Goal: Book appointment/travel/reservation

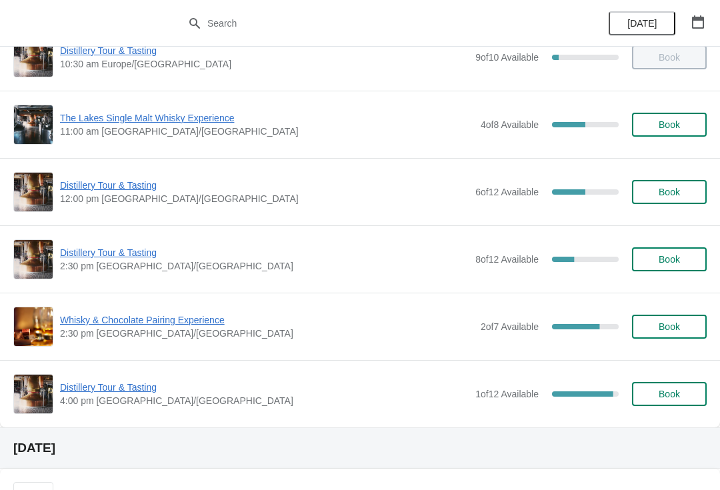
scroll to position [107, 0]
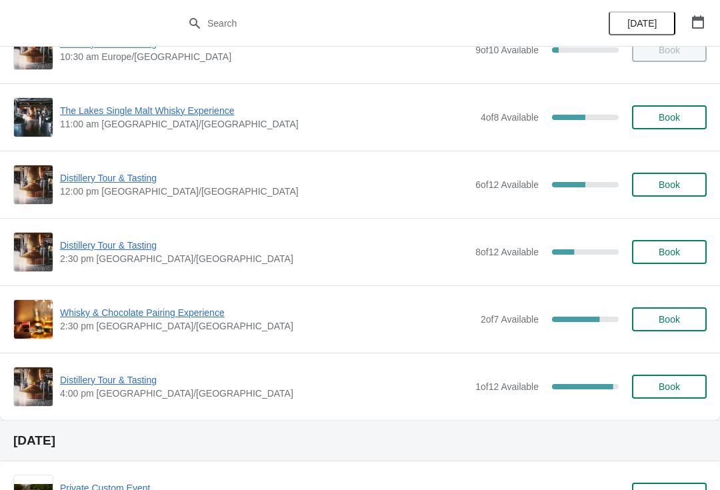
click at [175, 262] on span "2:30 pm [GEOGRAPHIC_DATA]/[GEOGRAPHIC_DATA]" at bounding box center [264, 258] width 409 height 13
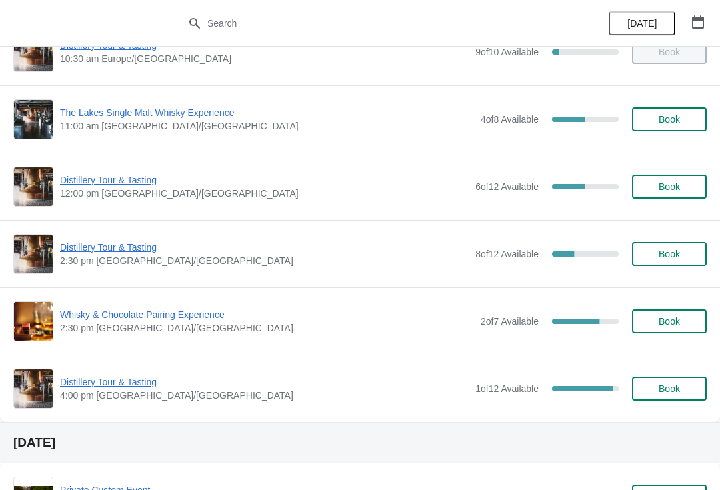
click at [677, 259] on span "Book" at bounding box center [669, 254] width 21 height 11
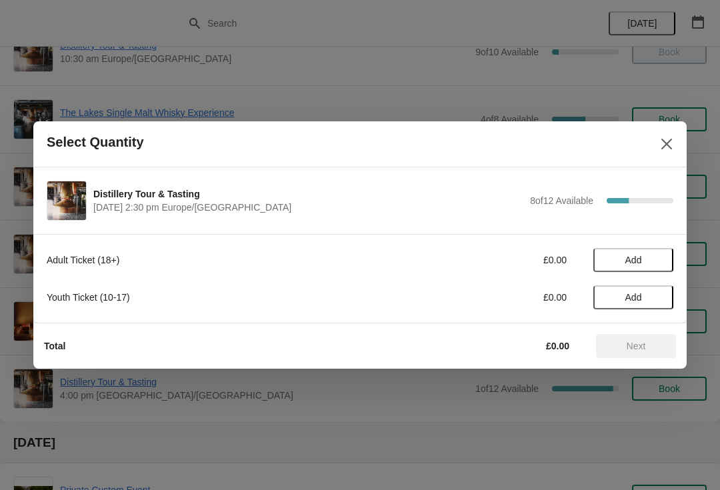
click at [642, 253] on button "Add" at bounding box center [634, 260] width 80 height 24
click at [658, 260] on icon at bounding box center [656, 260] width 5 height 5
click at [622, 343] on span "Next" at bounding box center [636, 346] width 59 height 11
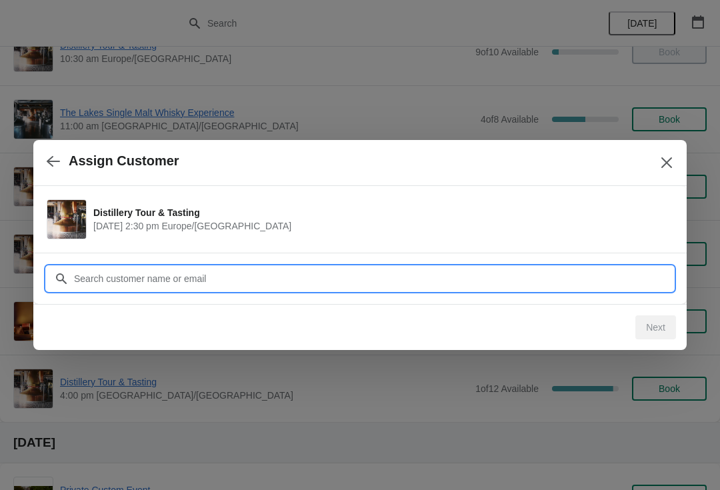
click at [243, 272] on input "Customer" at bounding box center [373, 279] width 600 height 24
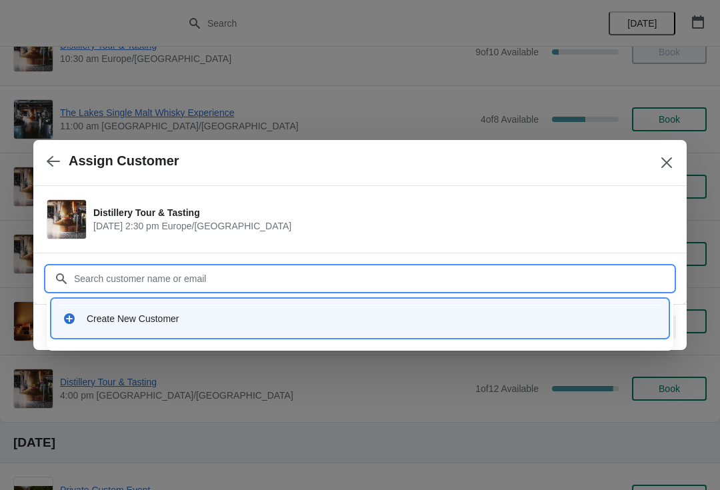
click at [172, 314] on div "Create New Customer" at bounding box center [372, 318] width 571 height 13
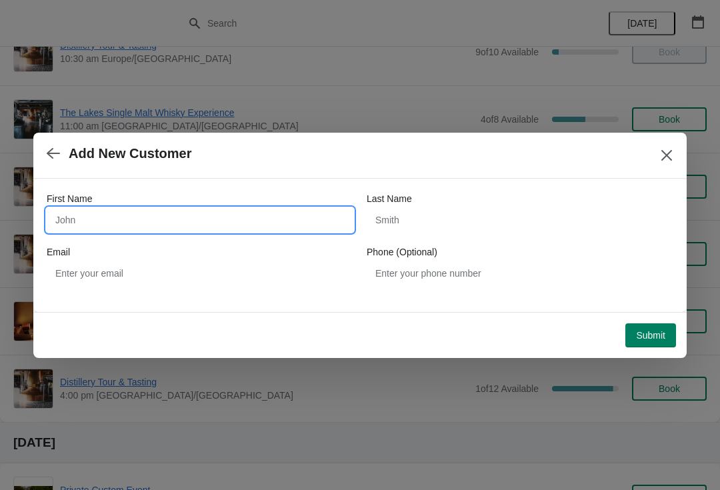
click at [205, 228] on input "First Name" at bounding box center [200, 220] width 307 height 24
type input "David"
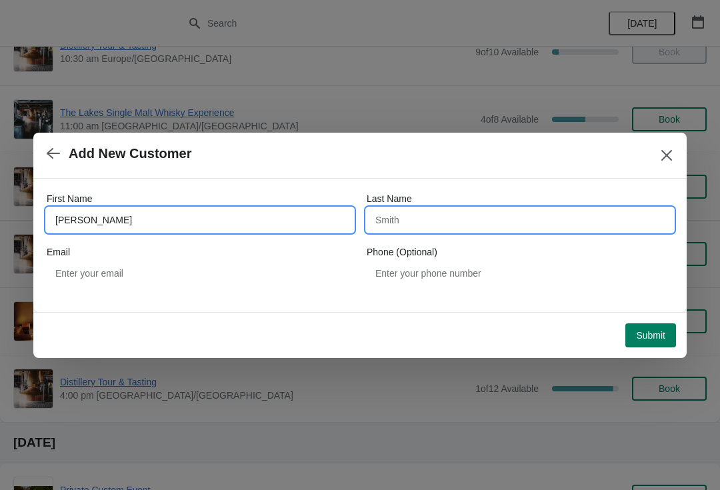
click at [454, 229] on input "Last Name" at bounding box center [520, 220] width 307 height 24
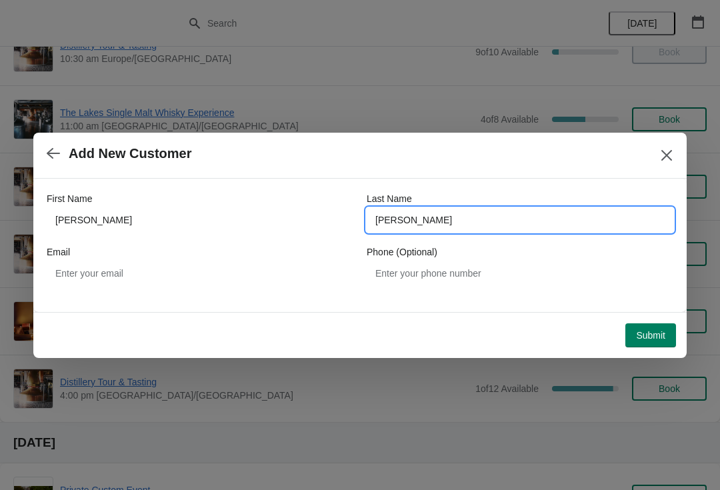
type input "Lennon"
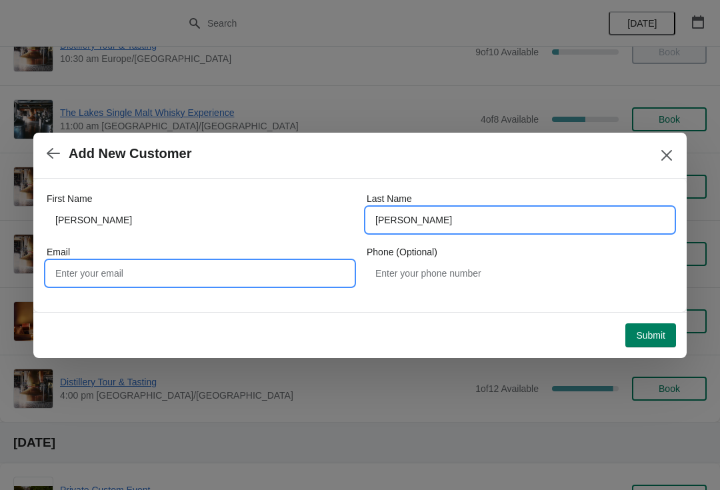
click at [197, 281] on input "Email" at bounding box center [200, 273] width 307 height 24
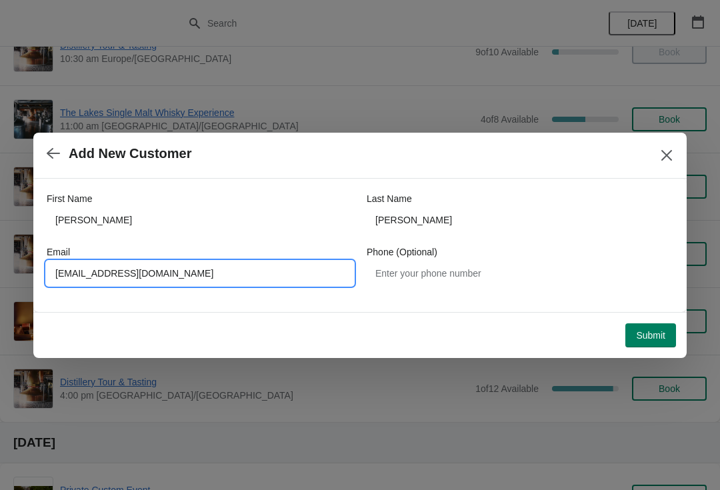
click at [125, 270] on input "Davidlennon@ntinternet.com" at bounding box center [200, 273] width 307 height 24
type input "Davidlennon@btinternet.com"
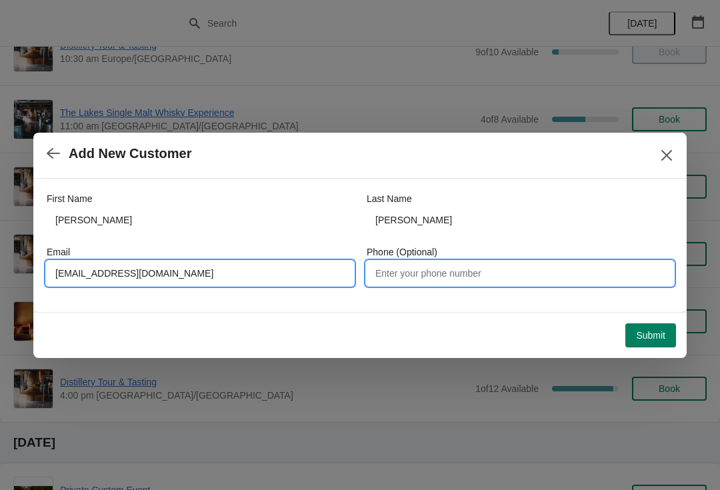
click at [435, 273] on input "Phone (Optional)" at bounding box center [520, 273] width 307 height 24
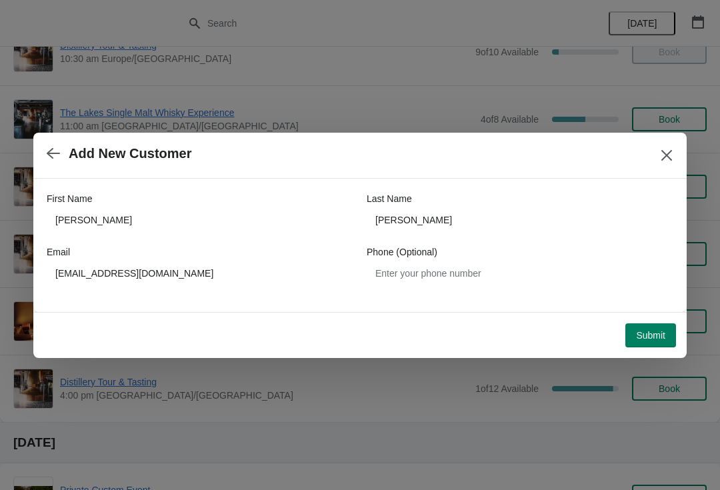
click at [648, 333] on span "Submit" at bounding box center [650, 335] width 29 height 11
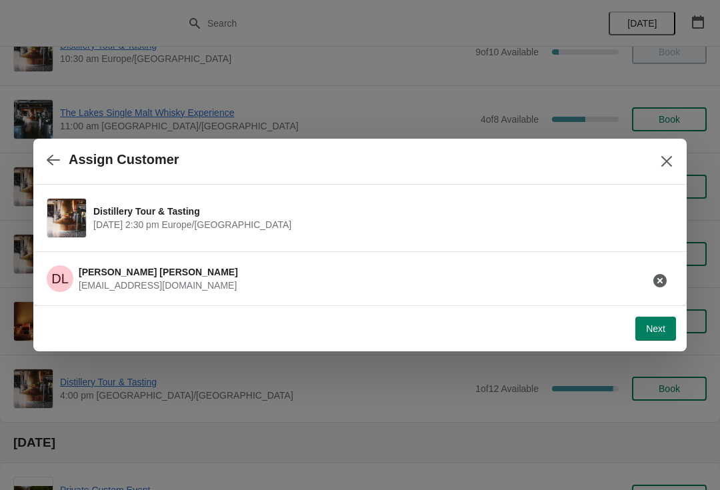
click at [654, 329] on span "Next" at bounding box center [655, 328] width 19 height 11
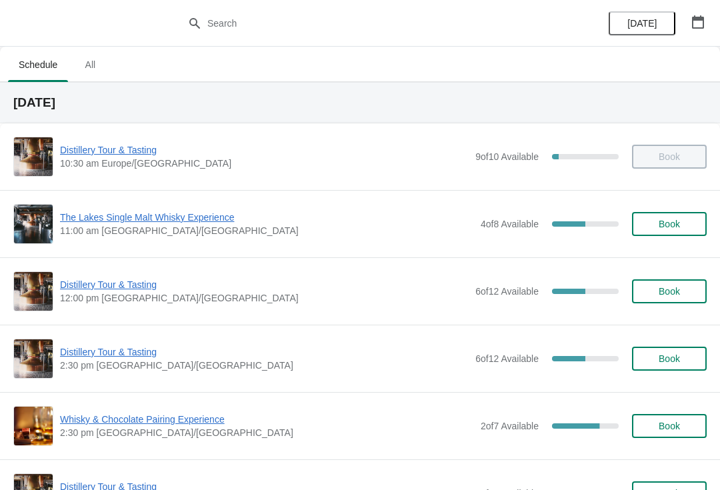
click at [405, 299] on span "12:00 pm [GEOGRAPHIC_DATA]/[GEOGRAPHIC_DATA]" at bounding box center [264, 297] width 409 height 13
click at [46, 284] on img at bounding box center [33, 291] width 39 height 39
click at [121, 285] on span "Distillery Tour & Tasting" at bounding box center [264, 284] width 409 height 13
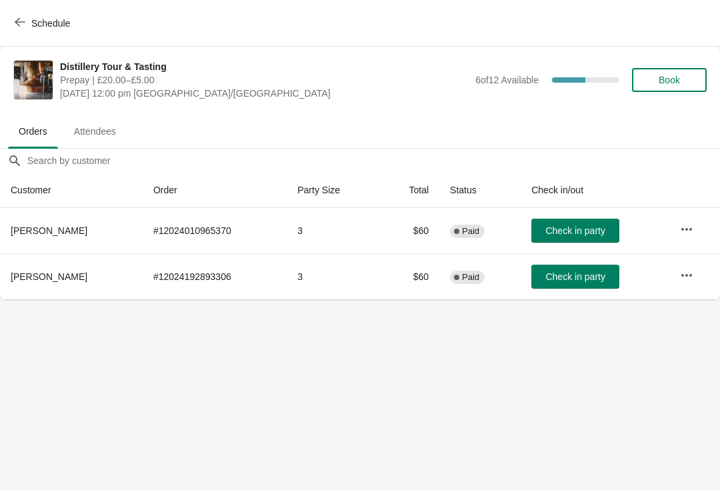
click at [563, 272] on span "Check in party" at bounding box center [575, 276] width 59 height 11
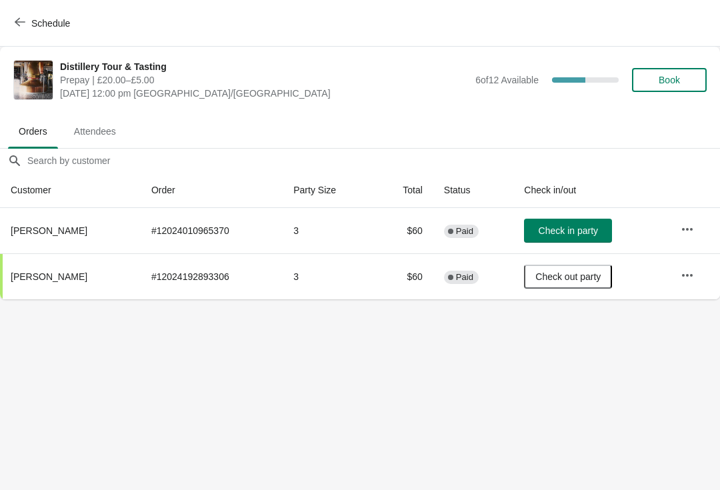
click at [558, 225] on span "Check in party" at bounding box center [568, 230] width 59 height 11
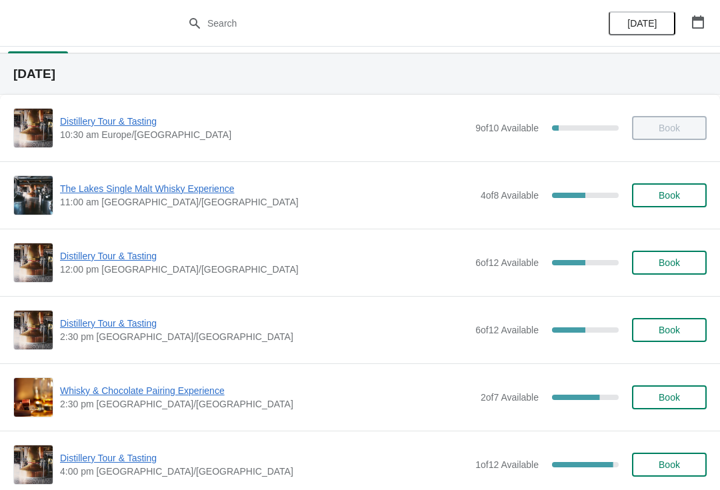
scroll to position [47, 0]
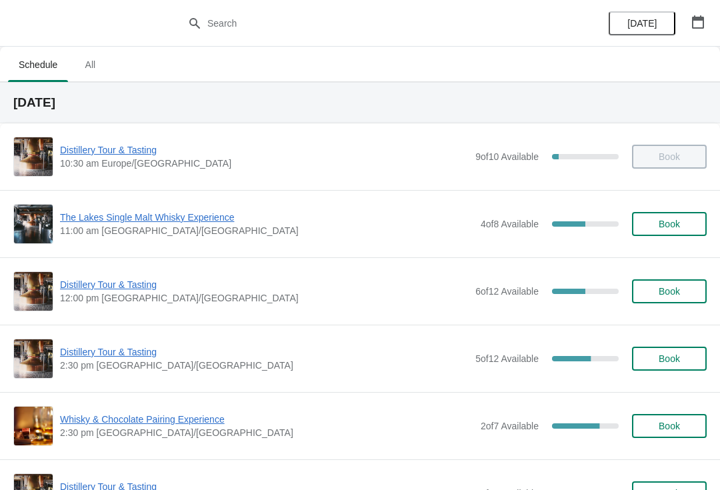
click at [708, 15] on button "button" at bounding box center [698, 22] width 24 height 24
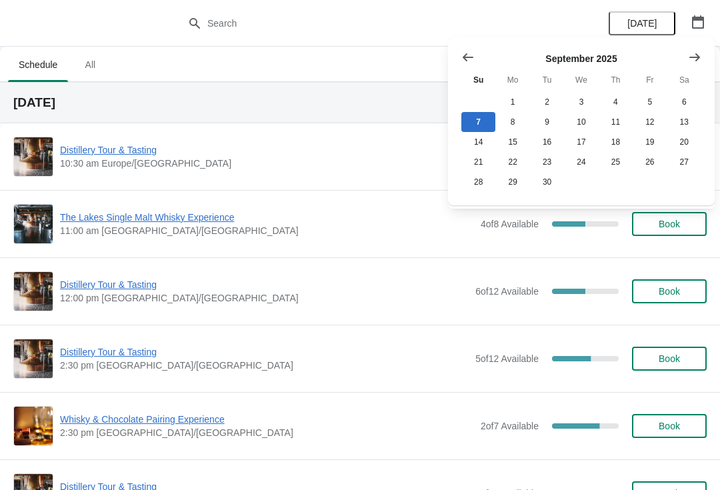
click at [689, 65] on button "Show next month, October 2025" at bounding box center [695, 57] width 24 height 24
click at [684, 167] on button "25" at bounding box center [685, 162] width 34 height 20
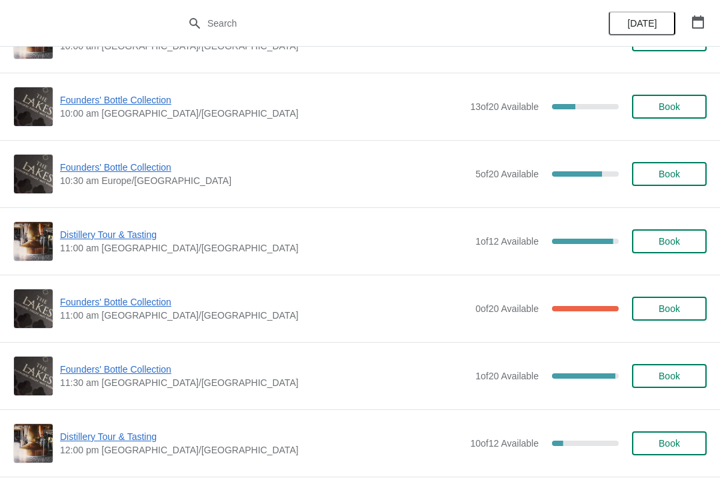
scroll to position [1439, 0]
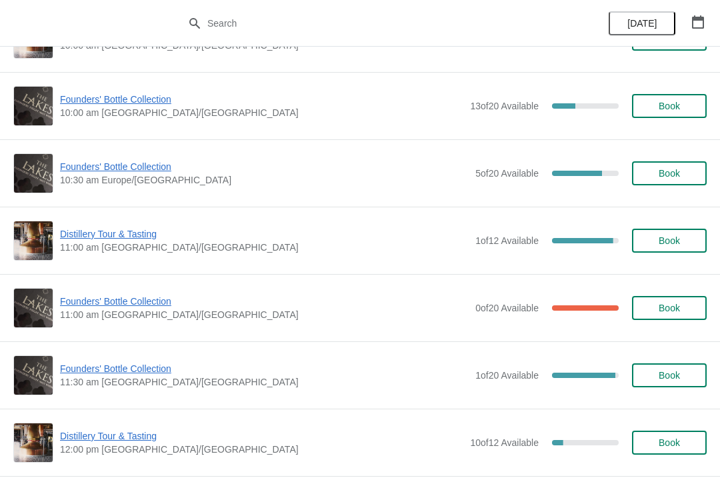
click at [145, 374] on span "Founders' Bottle Collection" at bounding box center [264, 368] width 409 height 13
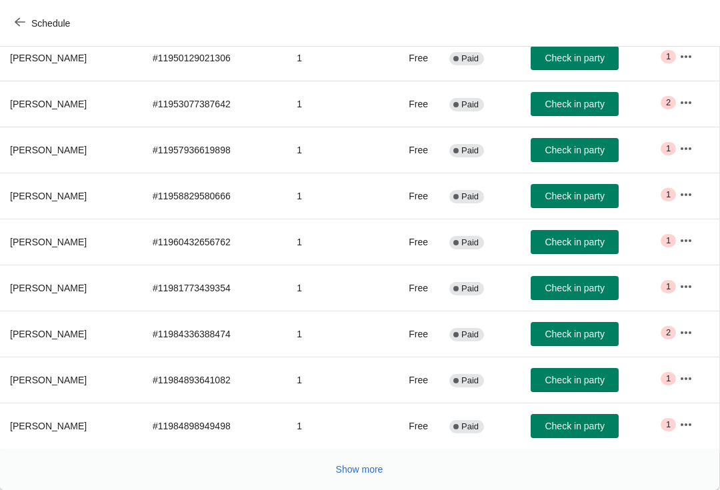
scroll to position [219, 1]
click at [355, 480] on button "Show more" at bounding box center [360, 470] width 58 height 24
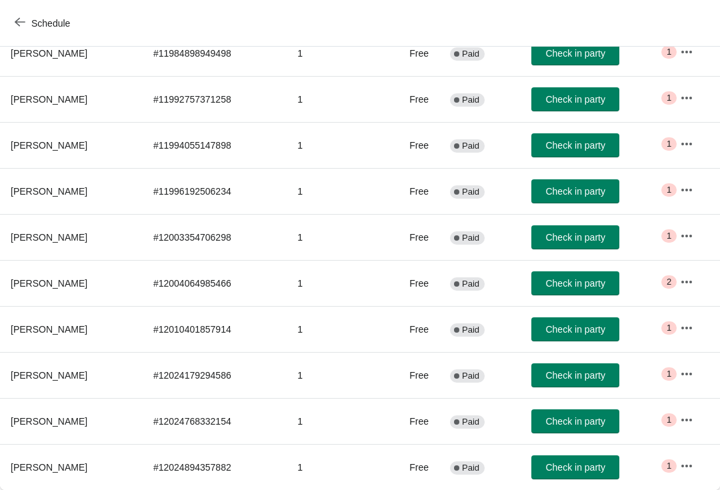
scroll to position [592, 0]
click at [674, 418] on span "Critical 1" at bounding box center [669, 420] width 15 height 13
click at [690, 416] on icon "button" at bounding box center [686, 420] width 13 height 13
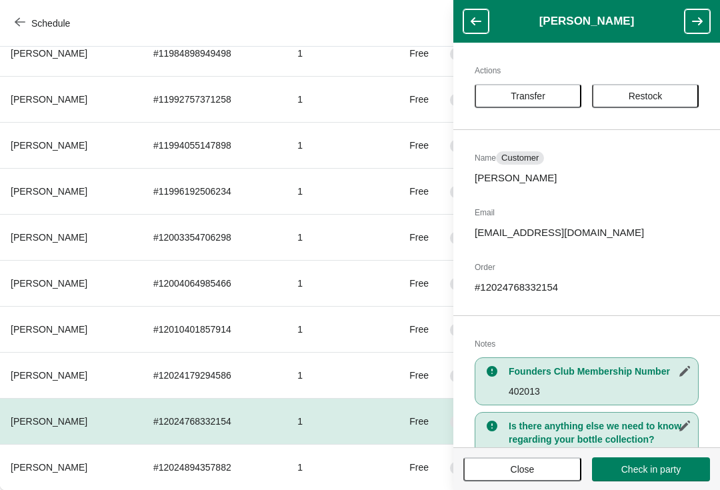
click at [523, 478] on button "Close" at bounding box center [523, 470] width 118 height 24
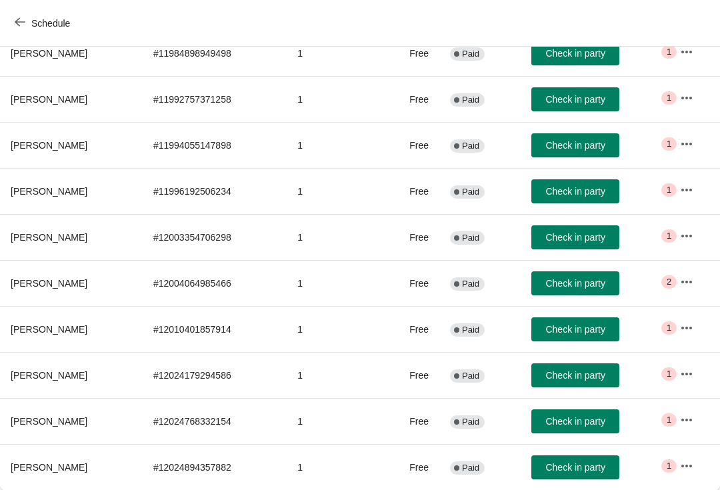
click at [23, 21] on icon "button" at bounding box center [20, 22] width 11 height 11
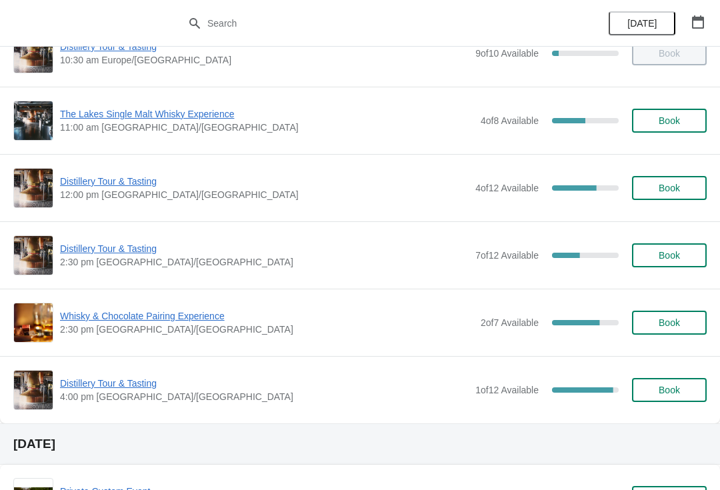
scroll to position [207, 0]
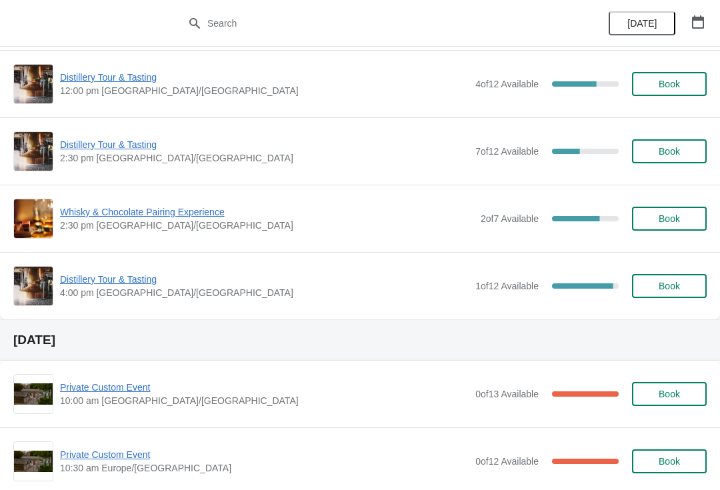
click at [698, 15] on icon "button" at bounding box center [698, 21] width 13 height 13
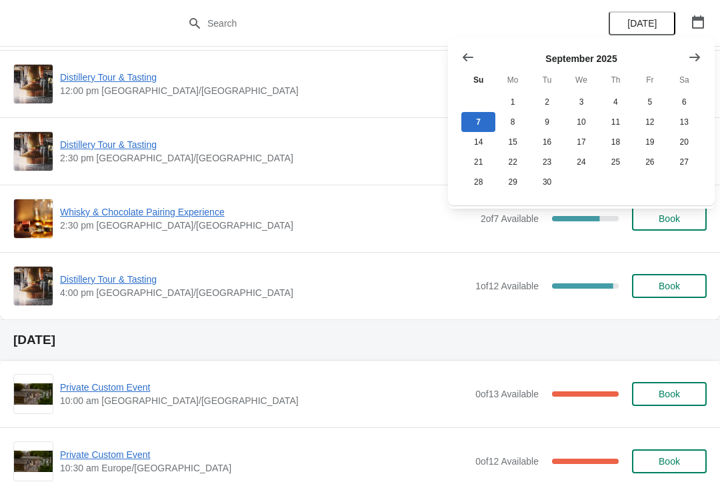
click at [698, 60] on icon "Show next month, October 2025" at bounding box center [694, 57] width 13 height 13
click at [482, 191] on button "26" at bounding box center [479, 182] width 34 height 20
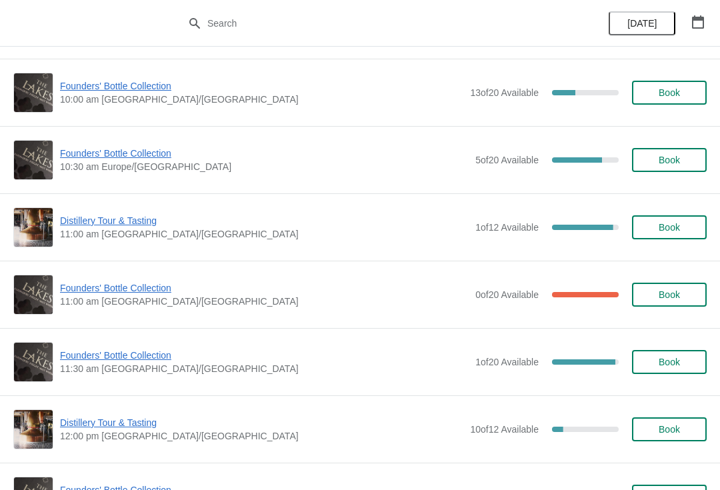
scroll to position [133, 0]
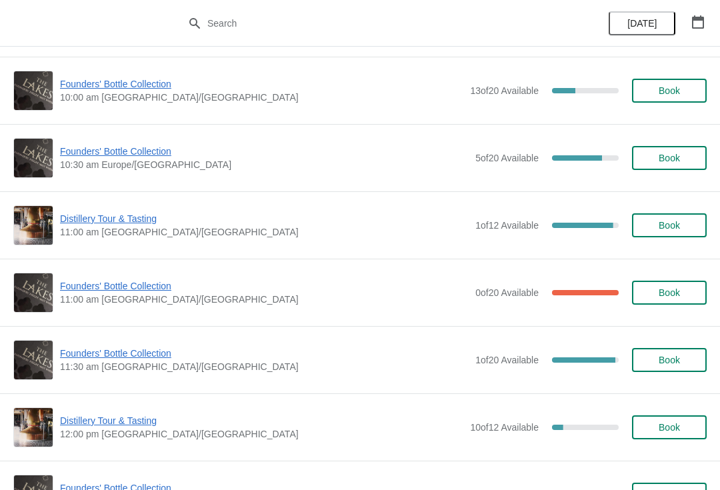
click at [650, 360] on span "Book" at bounding box center [669, 360] width 51 height 11
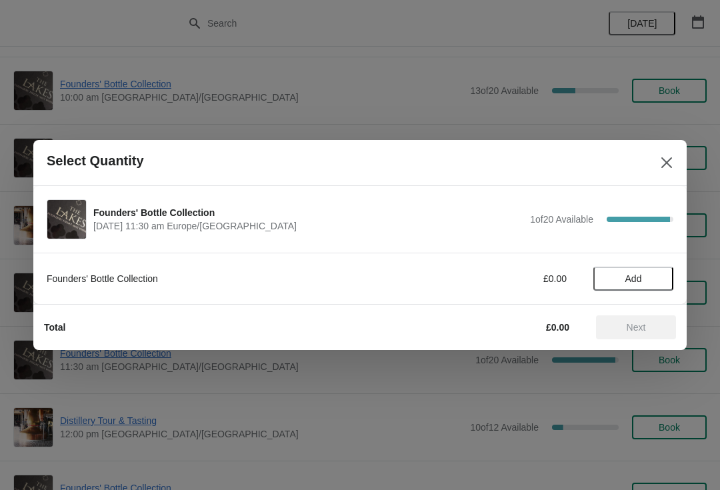
click at [641, 279] on span "Add" at bounding box center [634, 278] width 17 height 11
click at [638, 333] on span "Next" at bounding box center [636, 327] width 19 height 11
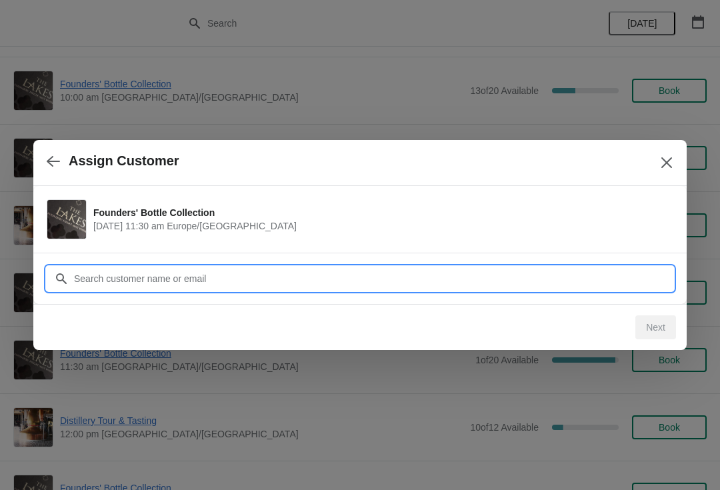
click at [158, 271] on input "Customer" at bounding box center [373, 279] width 600 height 24
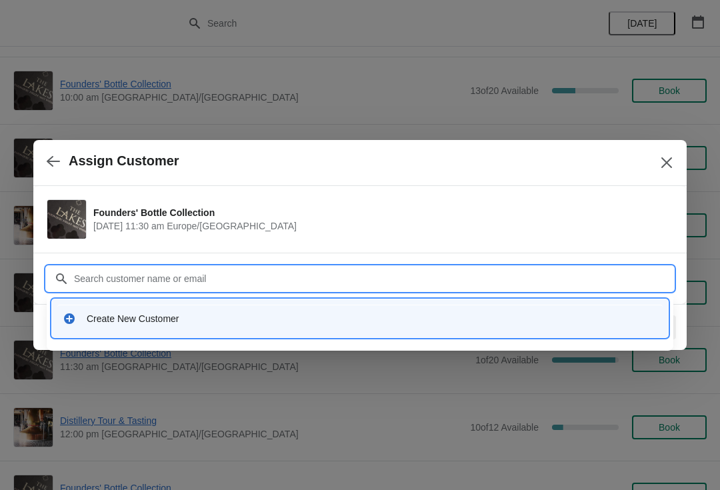
type input "C"
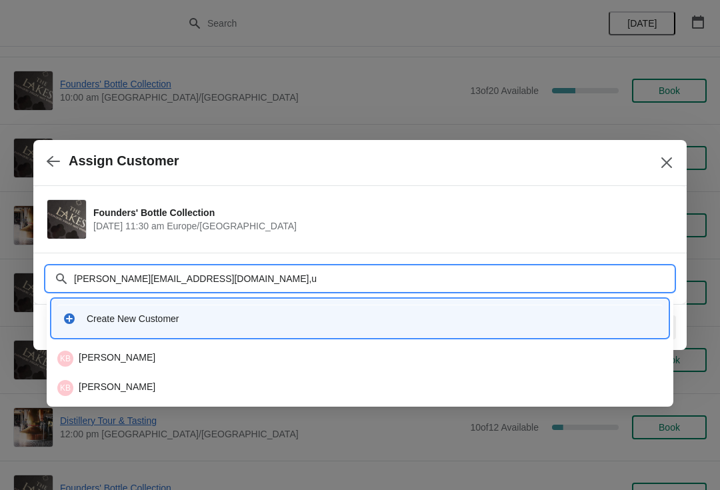
type input "[PERSON_NAME][EMAIL_ADDRESS][DOMAIN_NAME],[GEOGRAPHIC_DATA]"
click at [133, 349] on div "KB [PERSON_NAME]" at bounding box center [360, 358] width 616 height 27
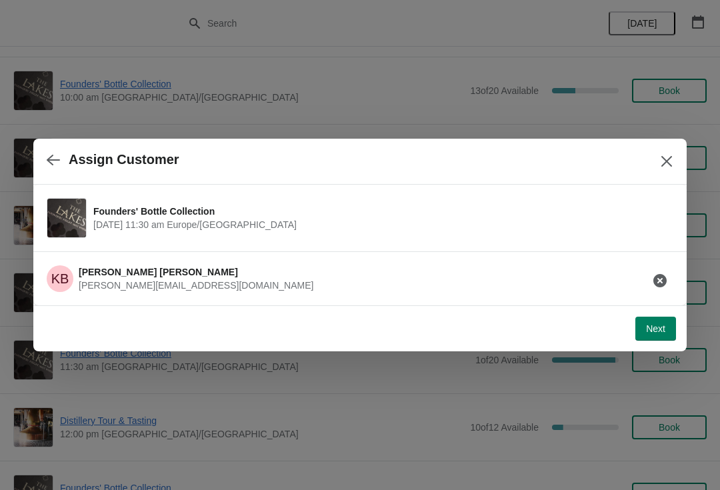
click at [660, 331] on span "Next" at bounding box center [655, 328] width 19 height 11
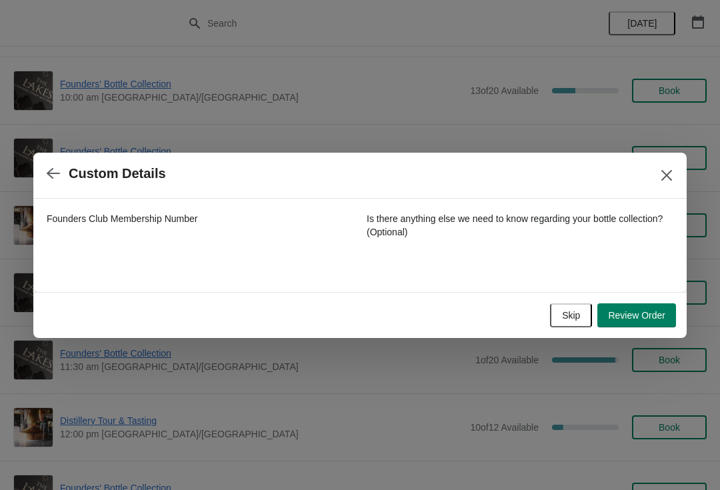
click at [566, 315] on span "Skip" at bounding box center [571, 315] width 18 height 11
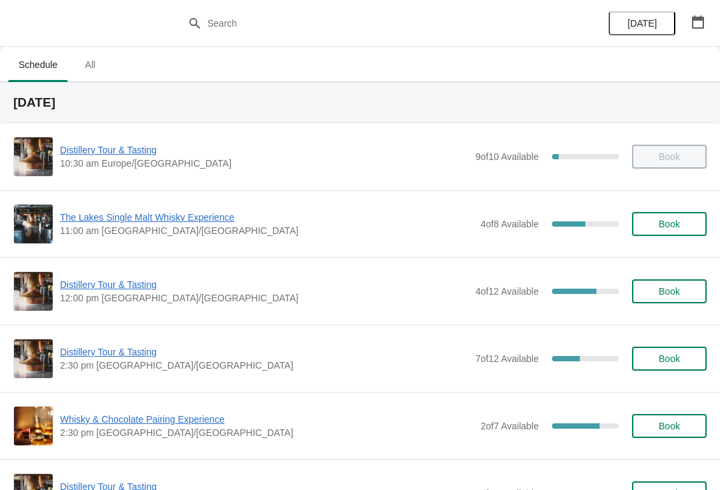
click at [93, 289] on span "Distillery Tour & Tasting" at bounding box center [264, 284] width 409 height 13
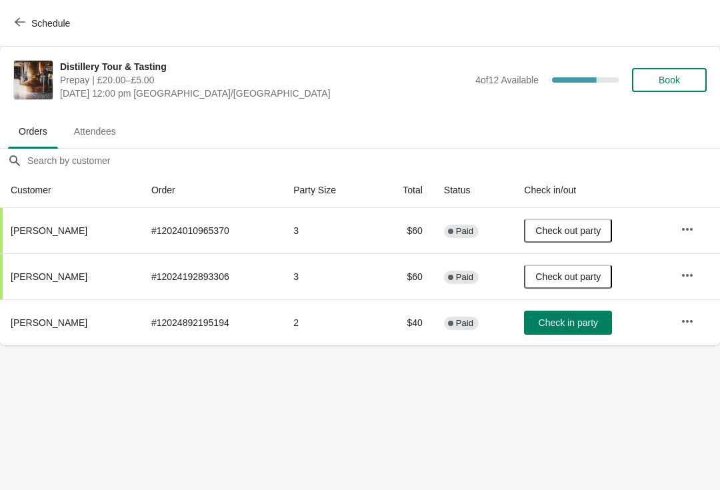
click at [569, 323] on span "Check in party" at bounding box center [568, 322] width 59 height 11
click at [21, 22] on icon "button" at bounding box center [20, 22] width 11 height 9
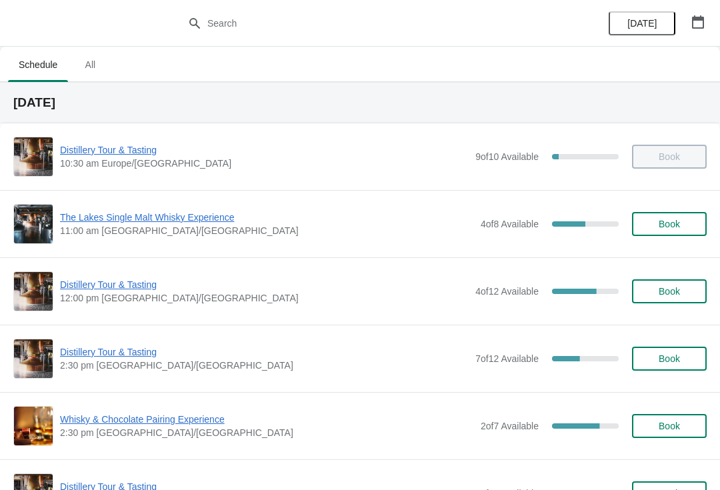
click at [99, 357] on span "Distillery Tour & Tasting" at bounding box center [264, 351] width 409 height 13
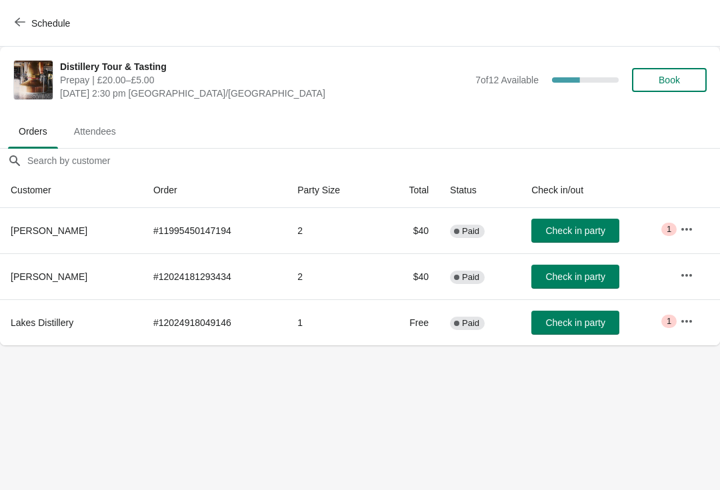
click at [675, 327] on button "button" at bounding box center [687, 321] width 24 height 24
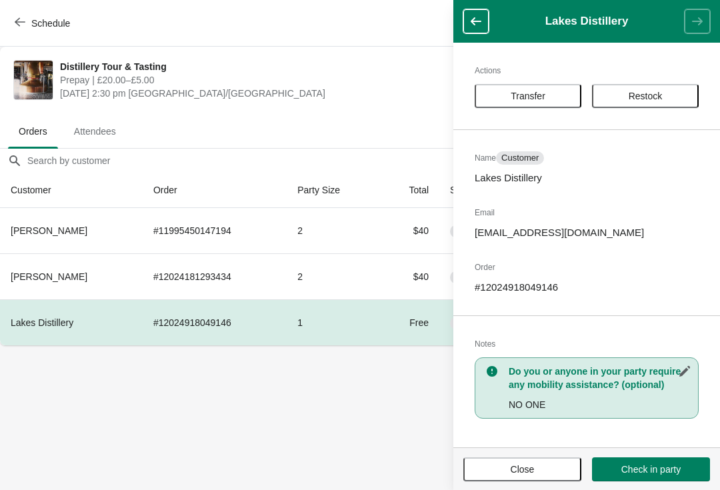
click at [502, 480] on button "Close" at bounding box center [523, 470] width 118 height 24
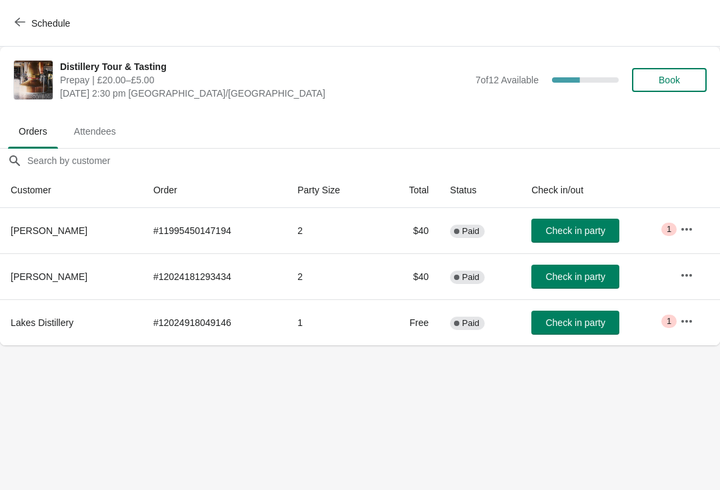
click at [33, 27] on span "Schedule" at bounding box center [50, 23] width 39 height 11
